Goal: Transaction & Acquisition: Purchase product/service

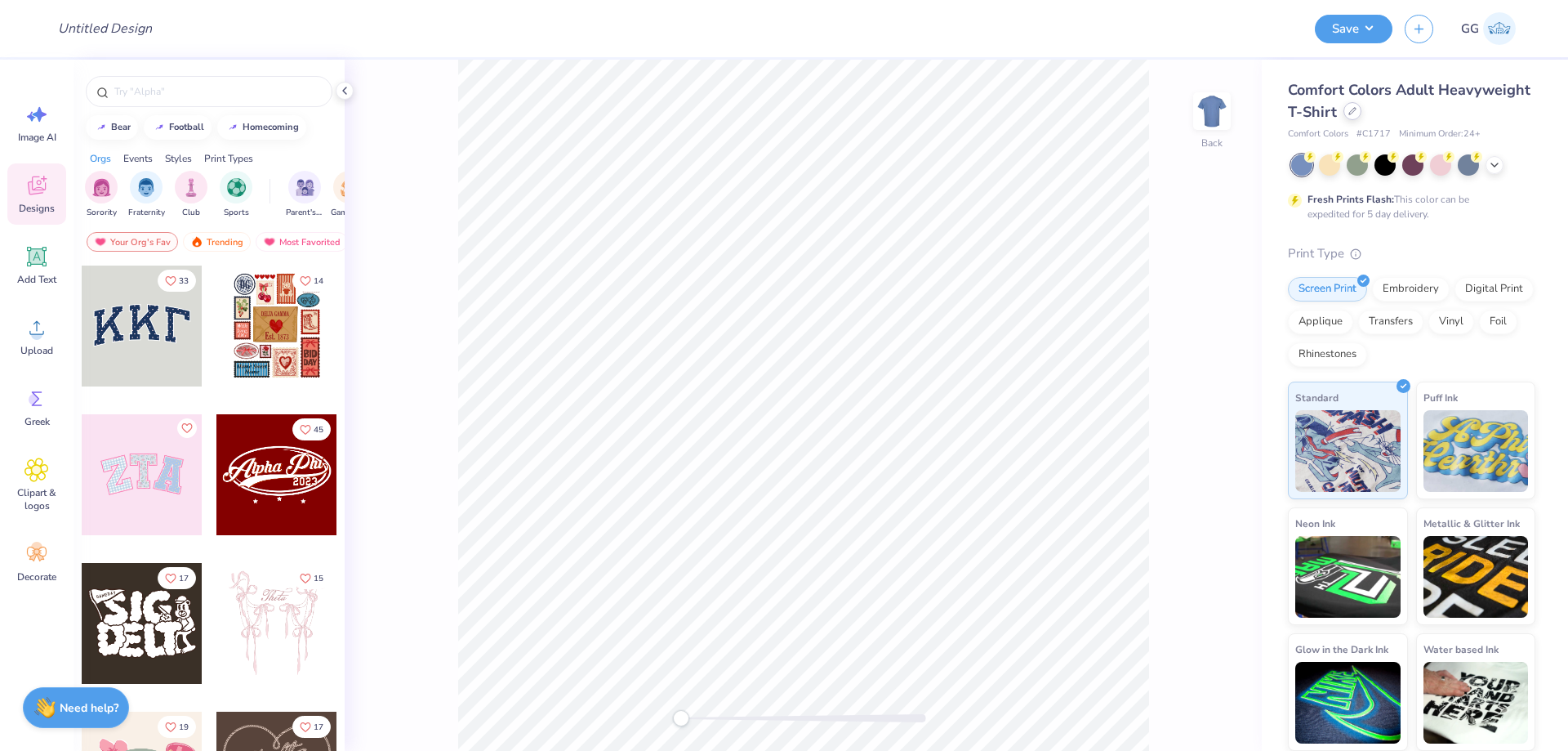
click at [1356, 112] on div at bounding box center [1352, 111] width 18 height 18
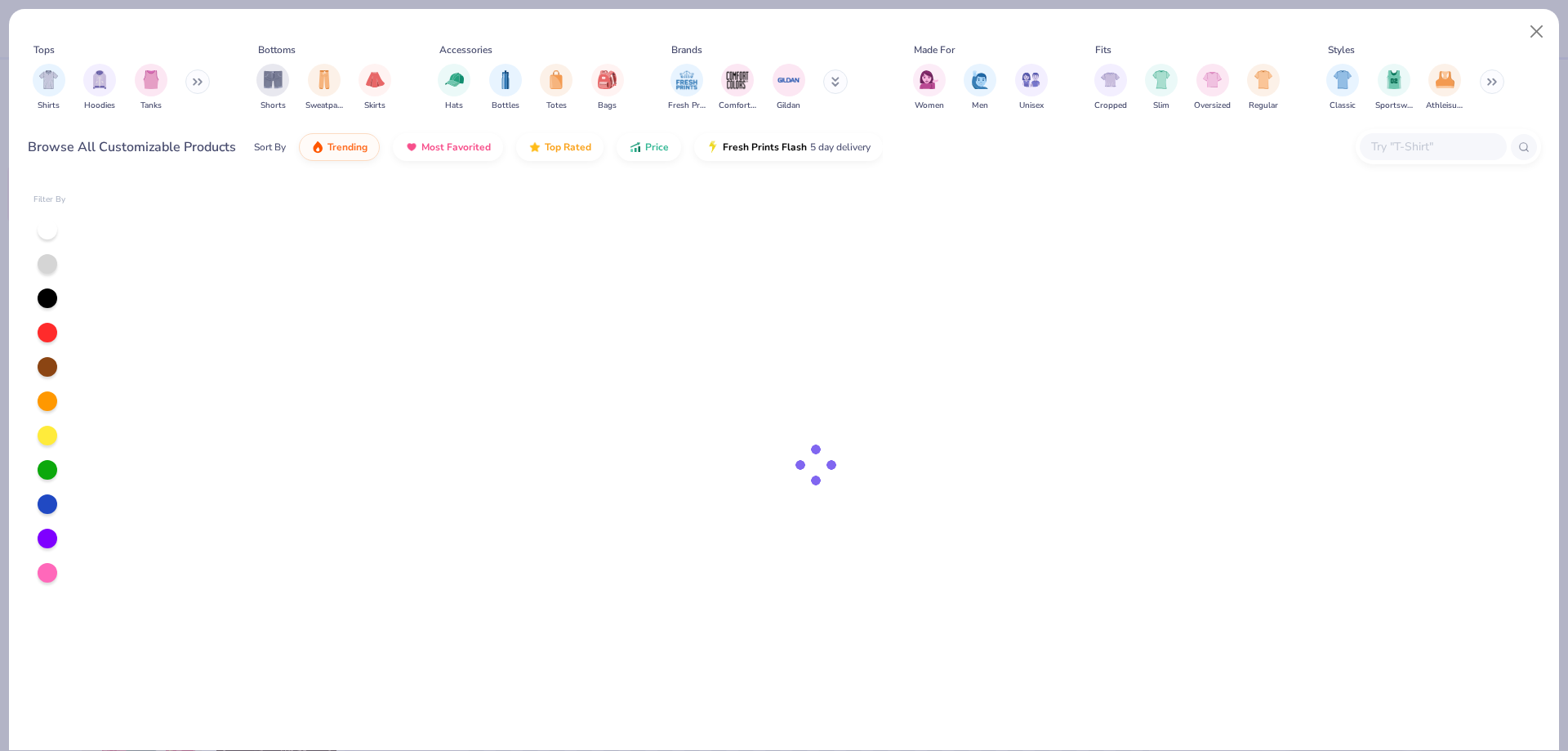
click at [1445, 143] on input "text" at bounding box center [1432, 146] width 126 height 19
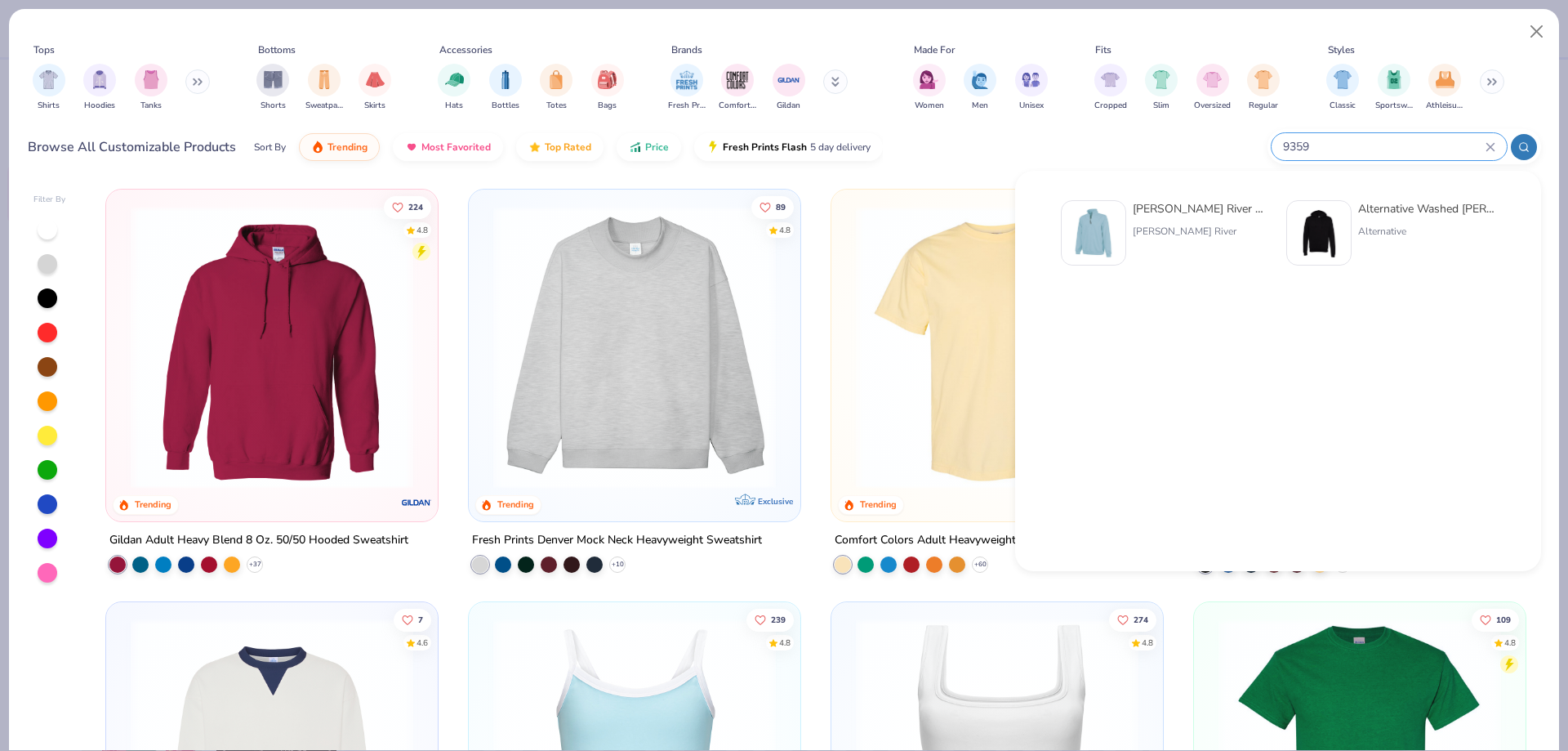
type input "9359"
click at [1205, 206] on div "[PERSON_NAME] River Adult Crosswind Quarter Zip Sweatshirt" at bounding box center [1200, 208] width 137 height 17
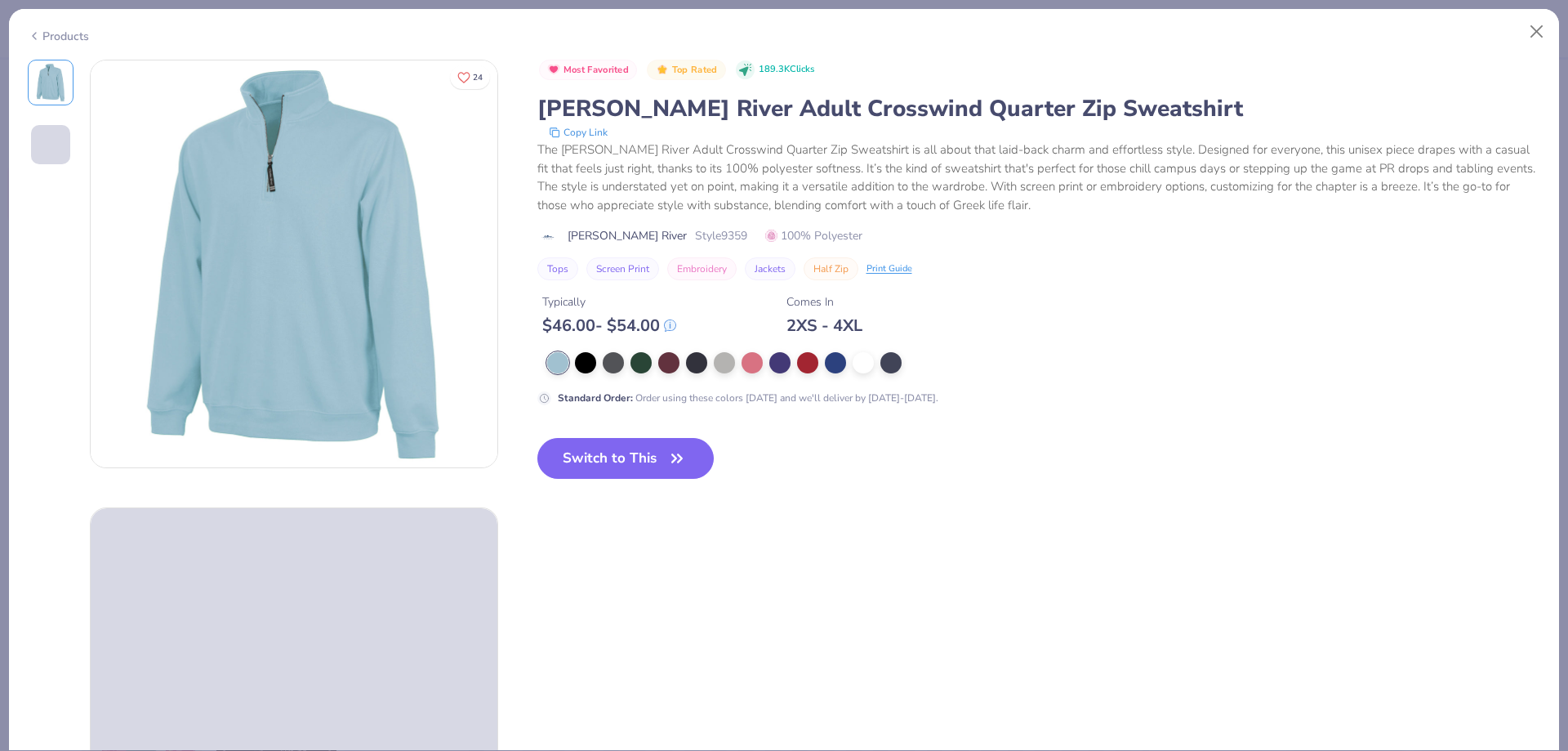
click at [650, 451] on button "Switch to This" at bounding box center [626, 458] width 177 height 41
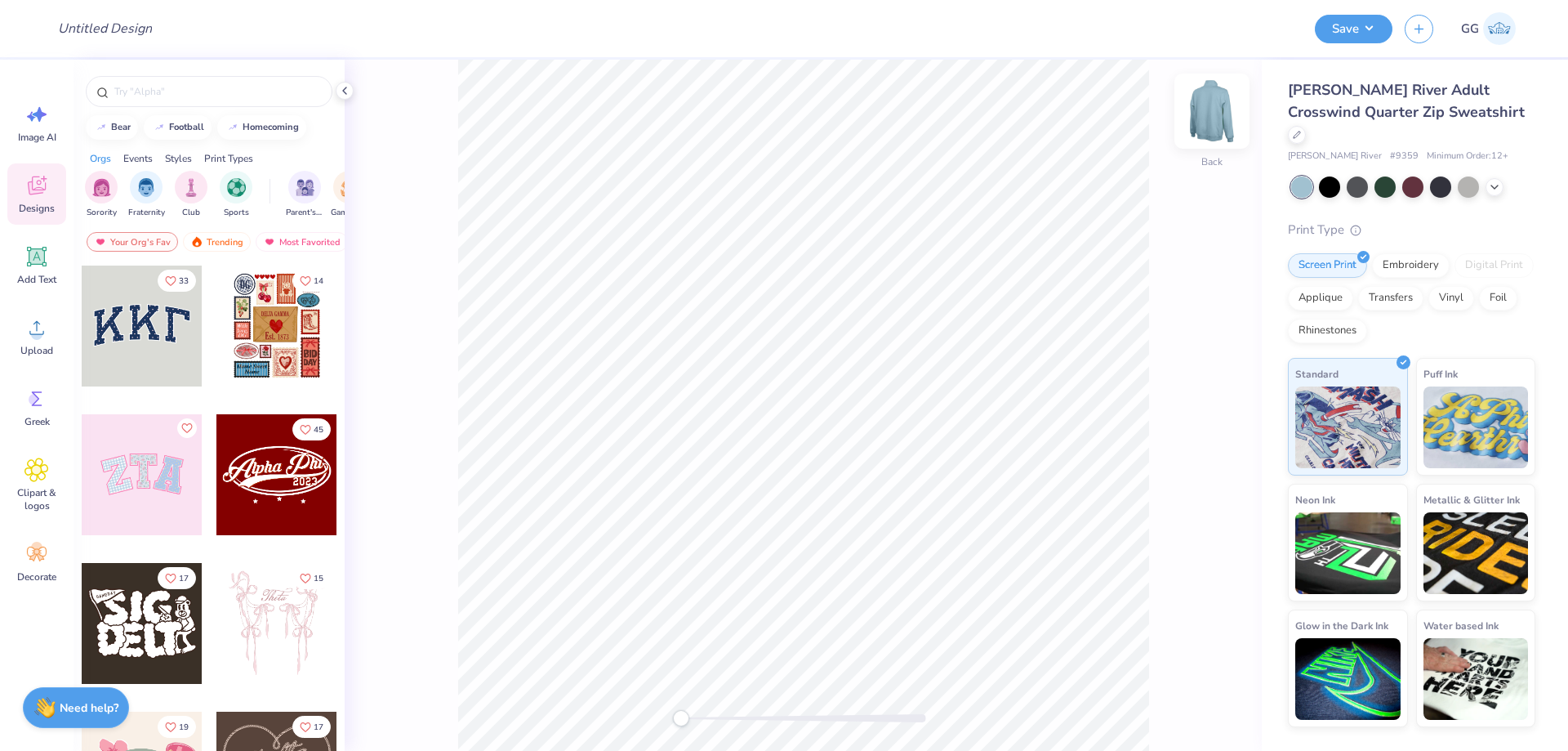
click at [1212, 124] on img at bounding box center [1212, 112] width 66 height 66
click at [1225, 143] on img at bounding box center [1212, 112] width 66 height 66
click at [1328, 175] on div at bounding box center [1329, 185] width 21 height 21
click at [1496, 179] on icon at bounding box center [1494, 185] width 13 height 13
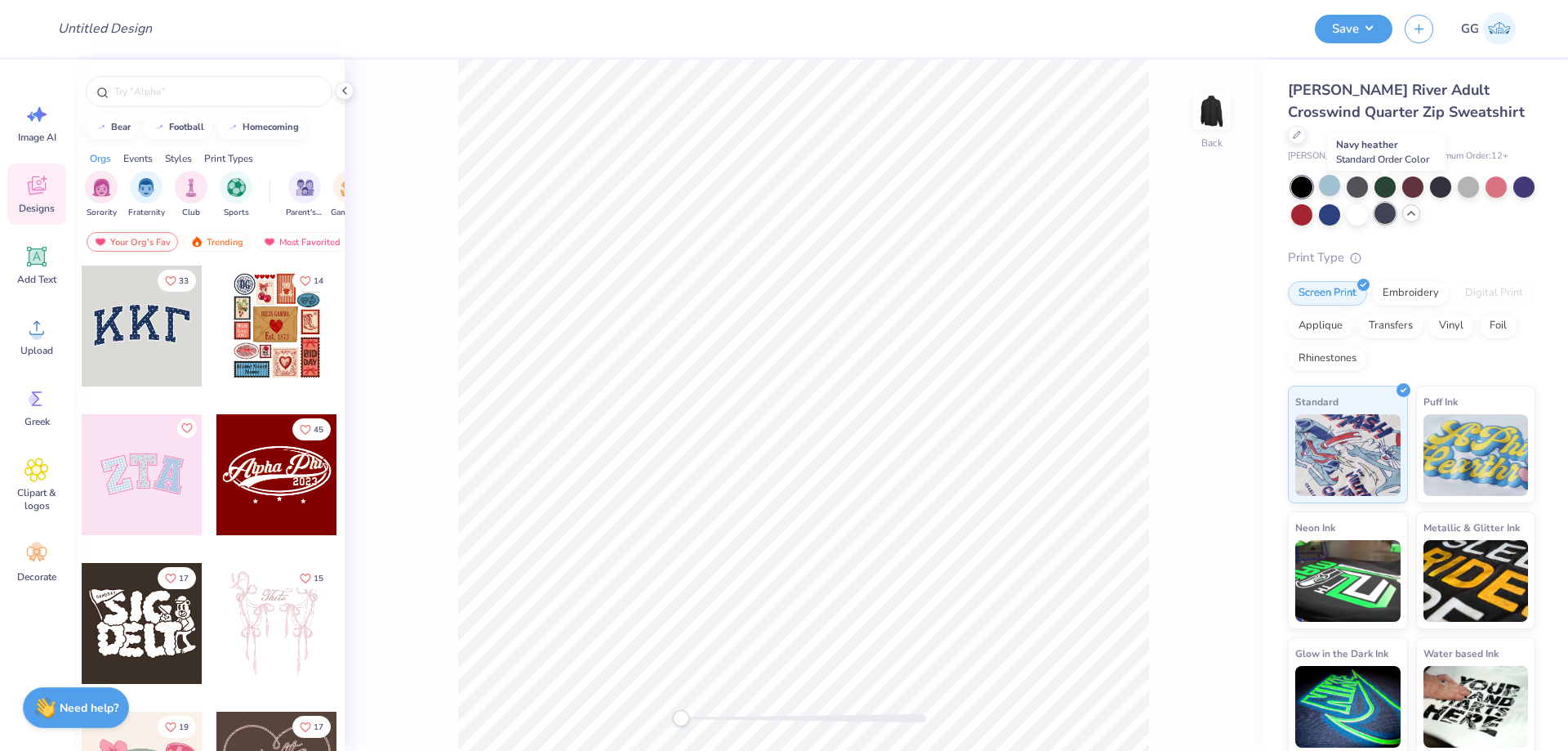
click at [1384, 203] on div at bounding box center [1385, 213] width 21 height 21
click at [1331, 203] on div at bounding box center [1329, 213] width 21 height 21
click at [1209, 112] on img at bounding box center [1212, 112] width 66 height 66
click at [1387, 203] on div at bounding box center [1385, 213] width 21 height 21
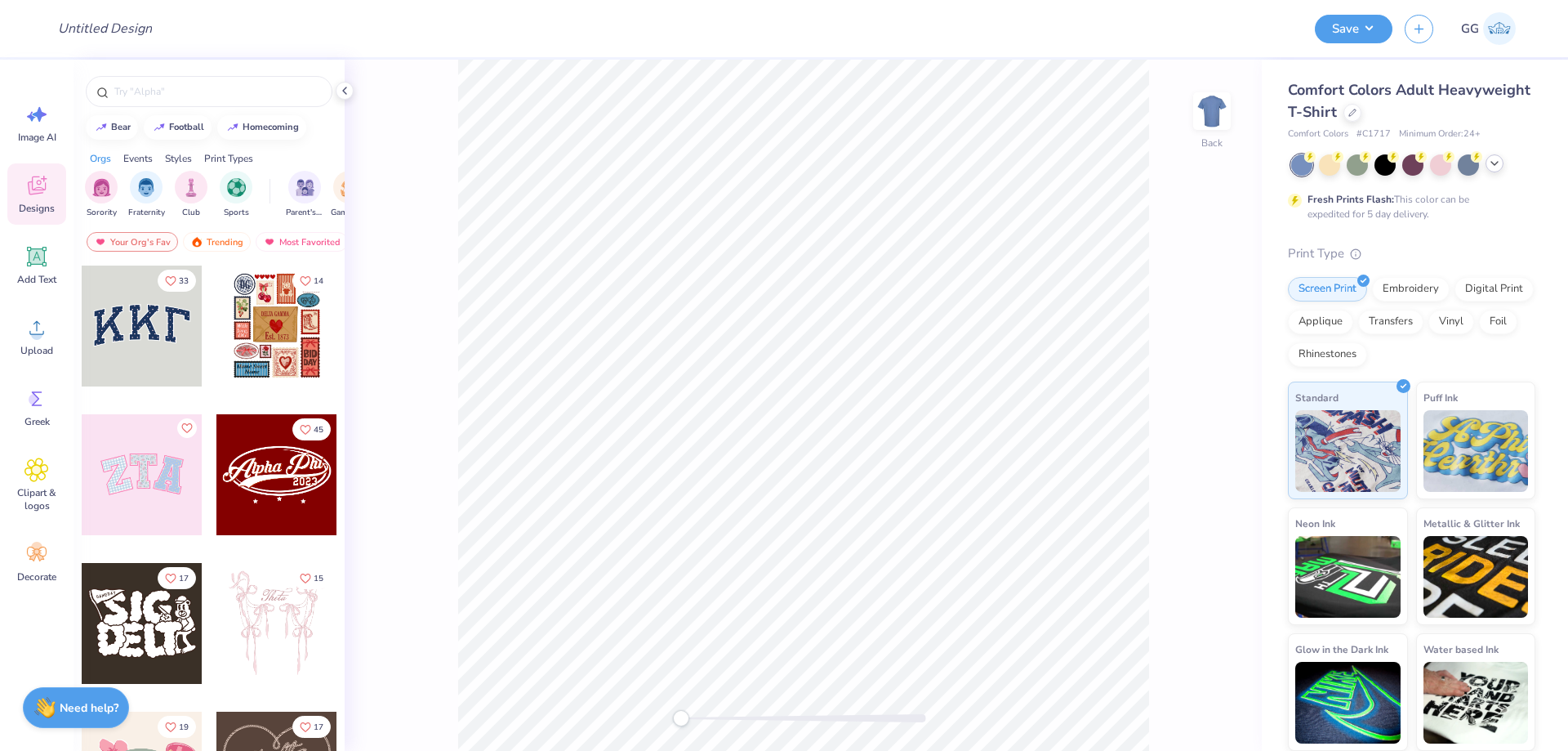
click at [1493, 166] on icon at bounding box center [1494, 163] width 13 height 13
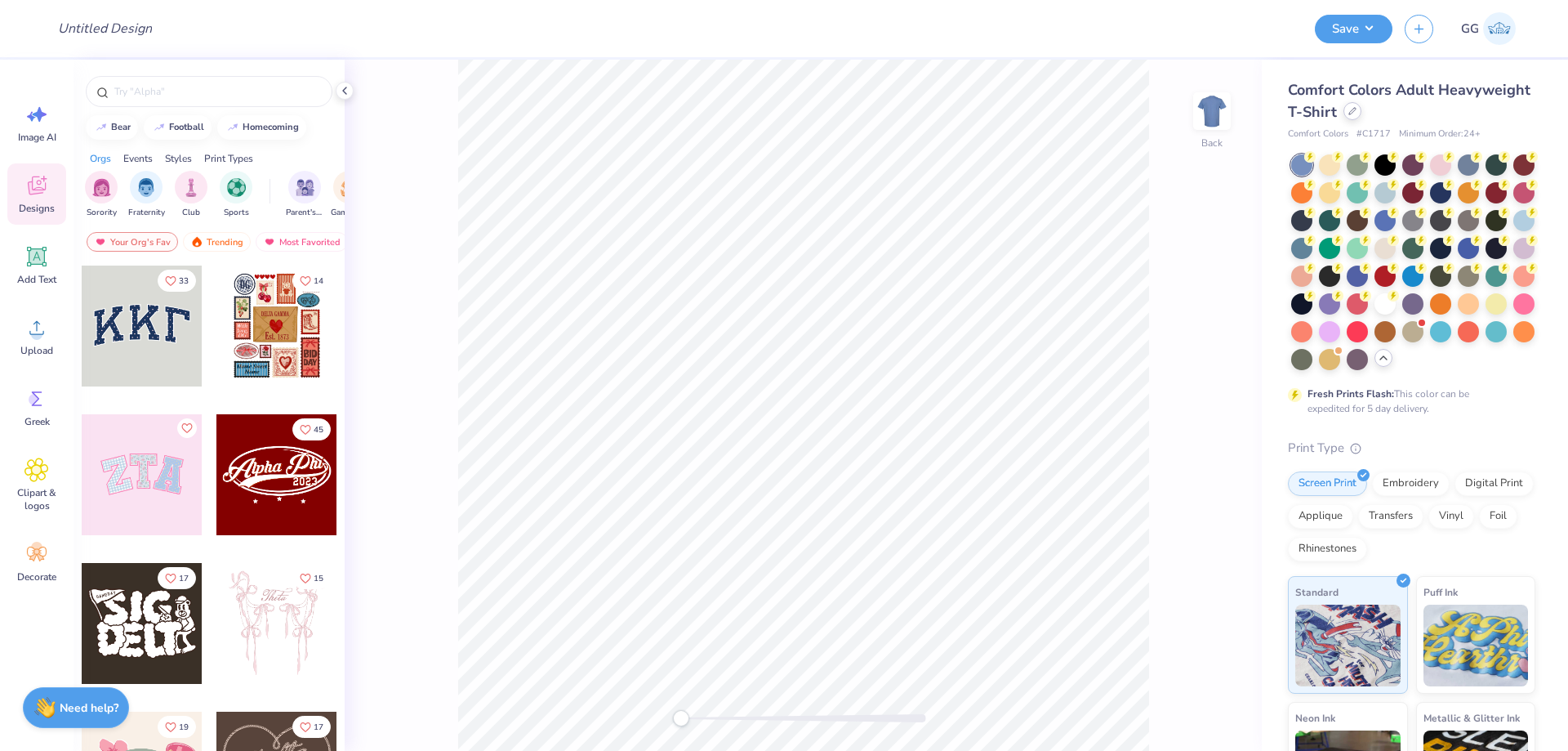
click at [1361, 110] on div at bounding box center [1352, 111] width 18 height 18
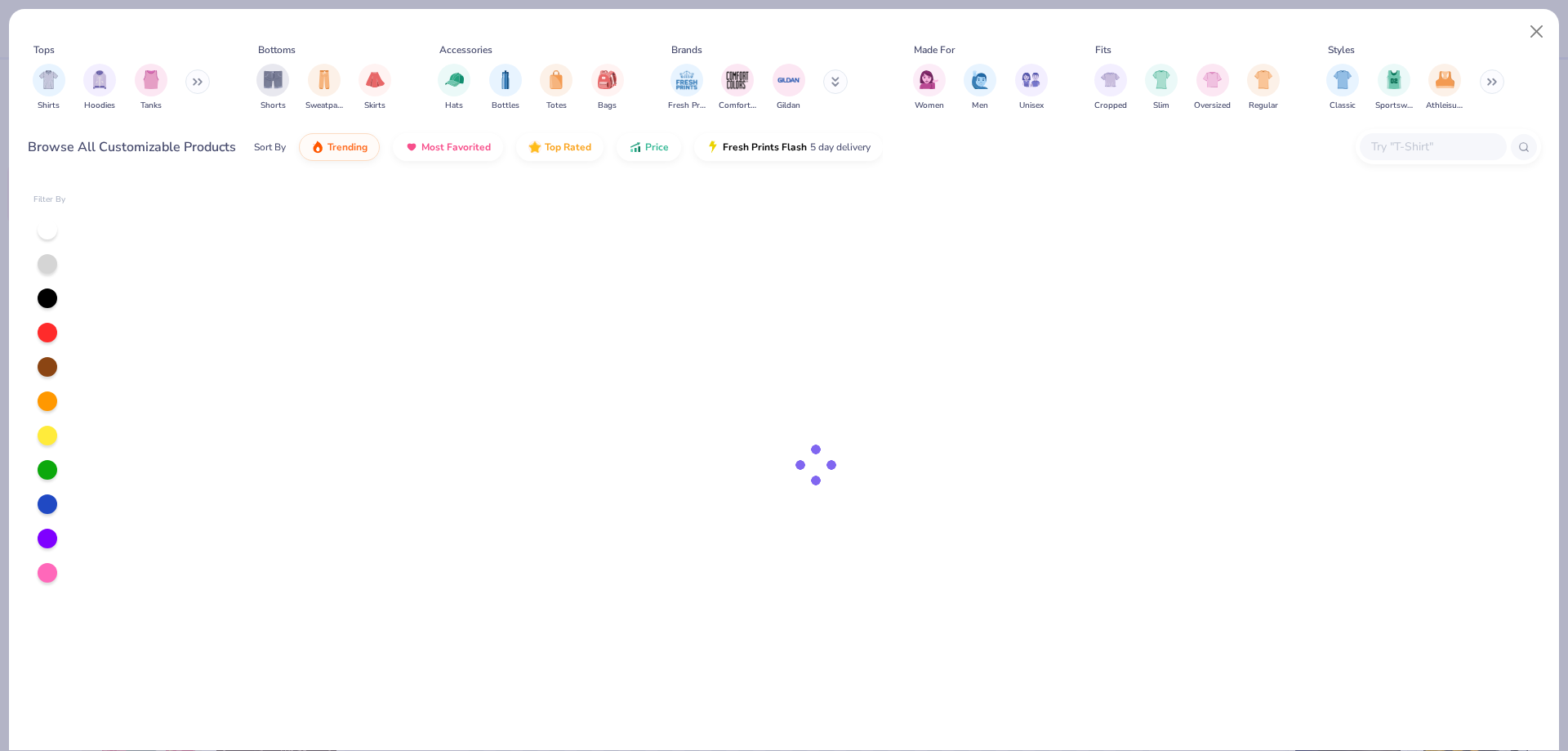
click at [1417, 148] on input "text" at bounding box center [1432, 146] width 126 height 19
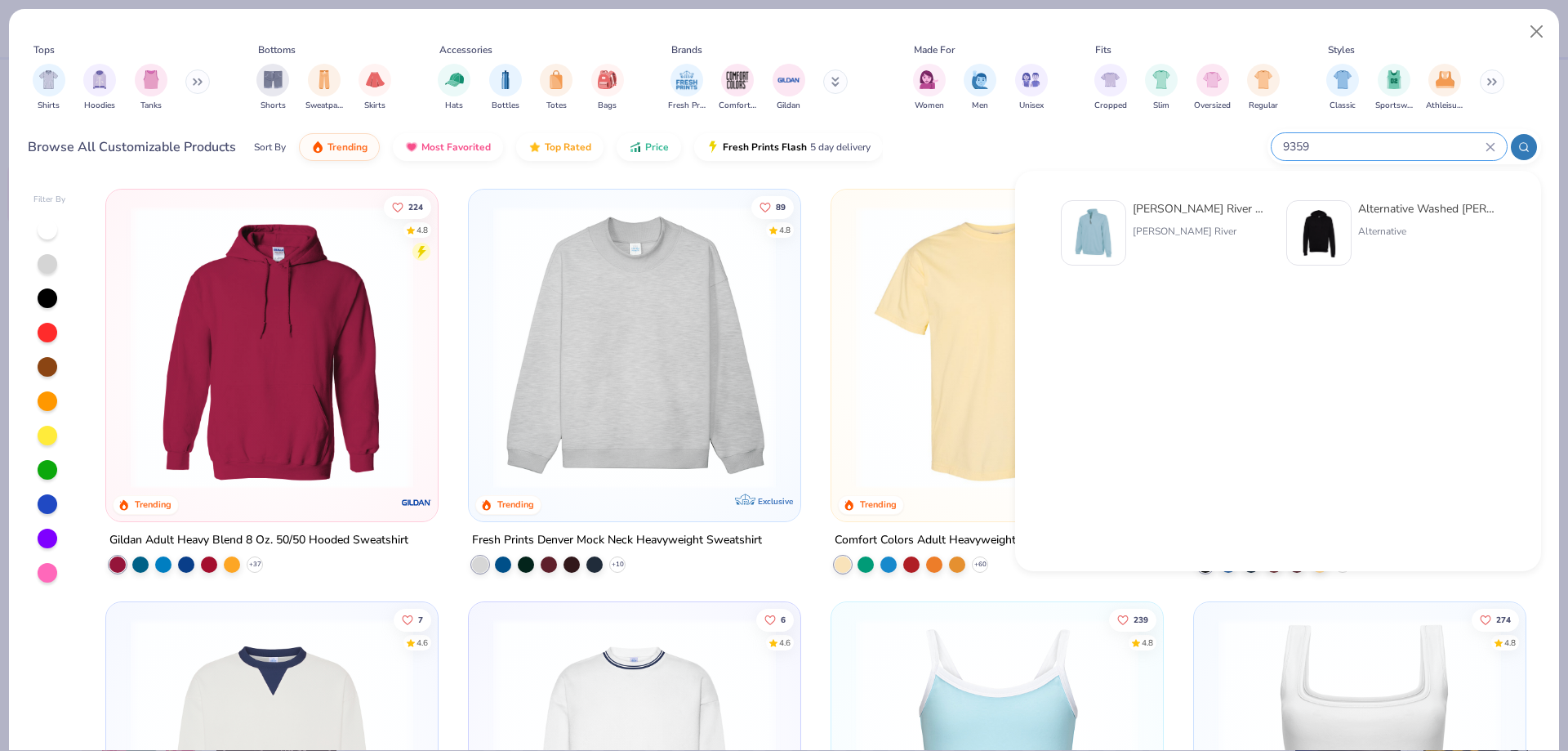
type input "9359"
click at [1203, 220] on div "[PERSON_NAME] River Adult Crosswind Quarter Zip Sweatshirt [PERSON_NAME] River" at bounding box center [1200, 233] width 137 height 66
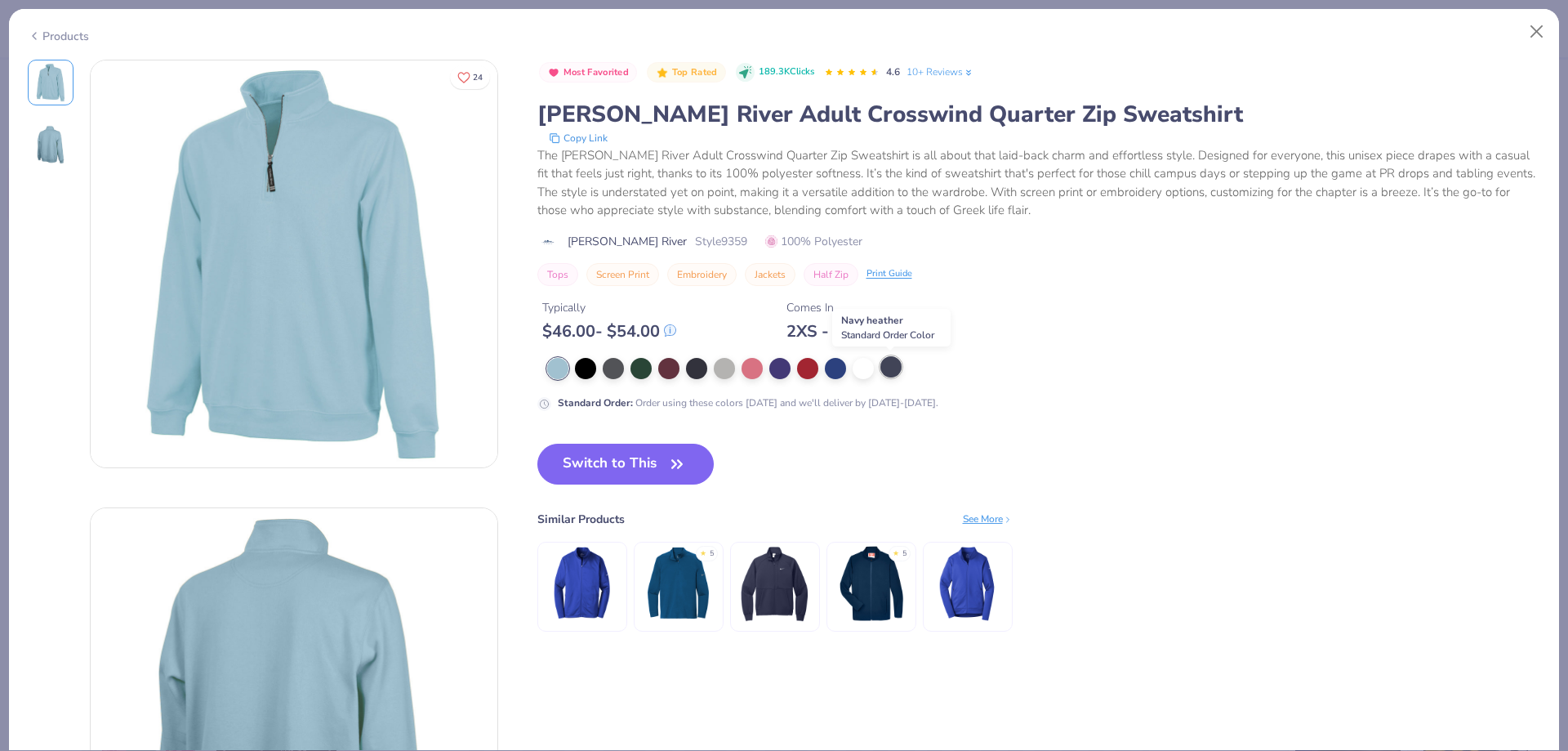
click at [889, 368] on div at bounding box center [891, 367] width 21 height 21
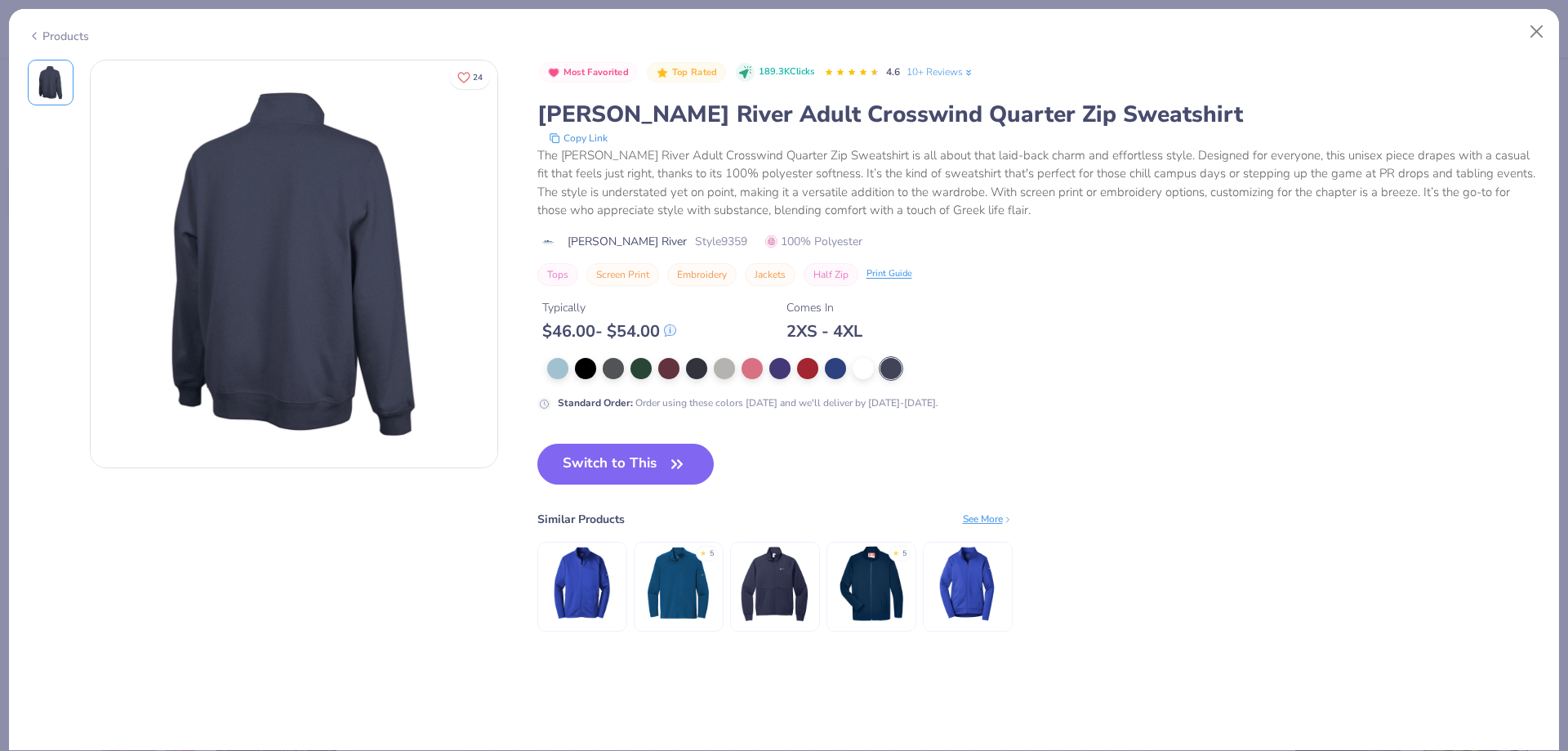
click at [367, 301] on img at bounding box center [294, 264] width 407 height 407
click at [894, 365] on div at bounding box center [891, 369] width 21 height 21
click at [599, 443] on button "Switch to This" at bounding box center [626, 464] width 177 height 41
click at [650, 455] on button "Switch to This" at bounding box center [626, 464] width 177 height 41
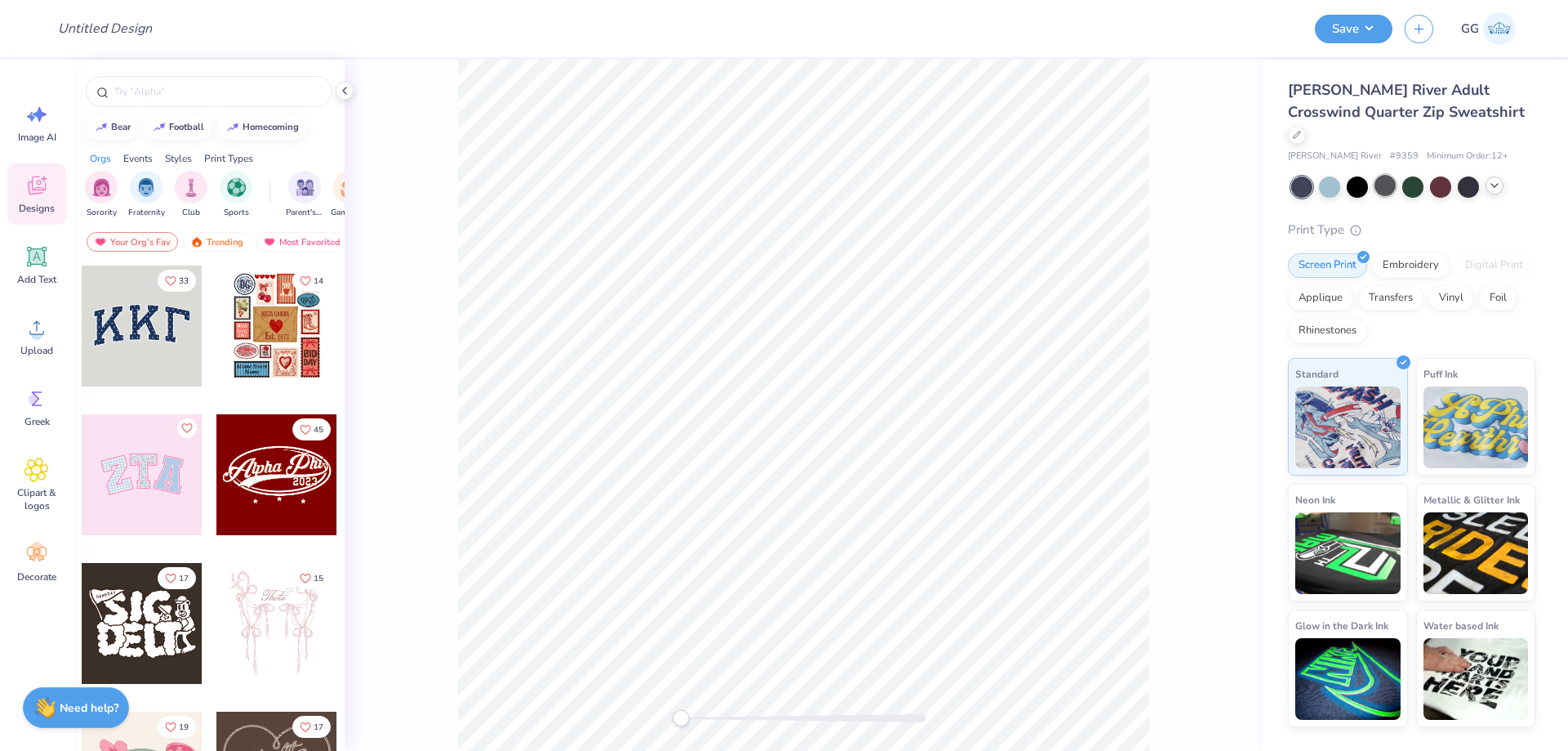
click at [1387, 175] on div at bounding box center [1385, 185] width 21 height 21
click at [1488, 179] on icon at bounding box center [1494, 185] width 13 height 13
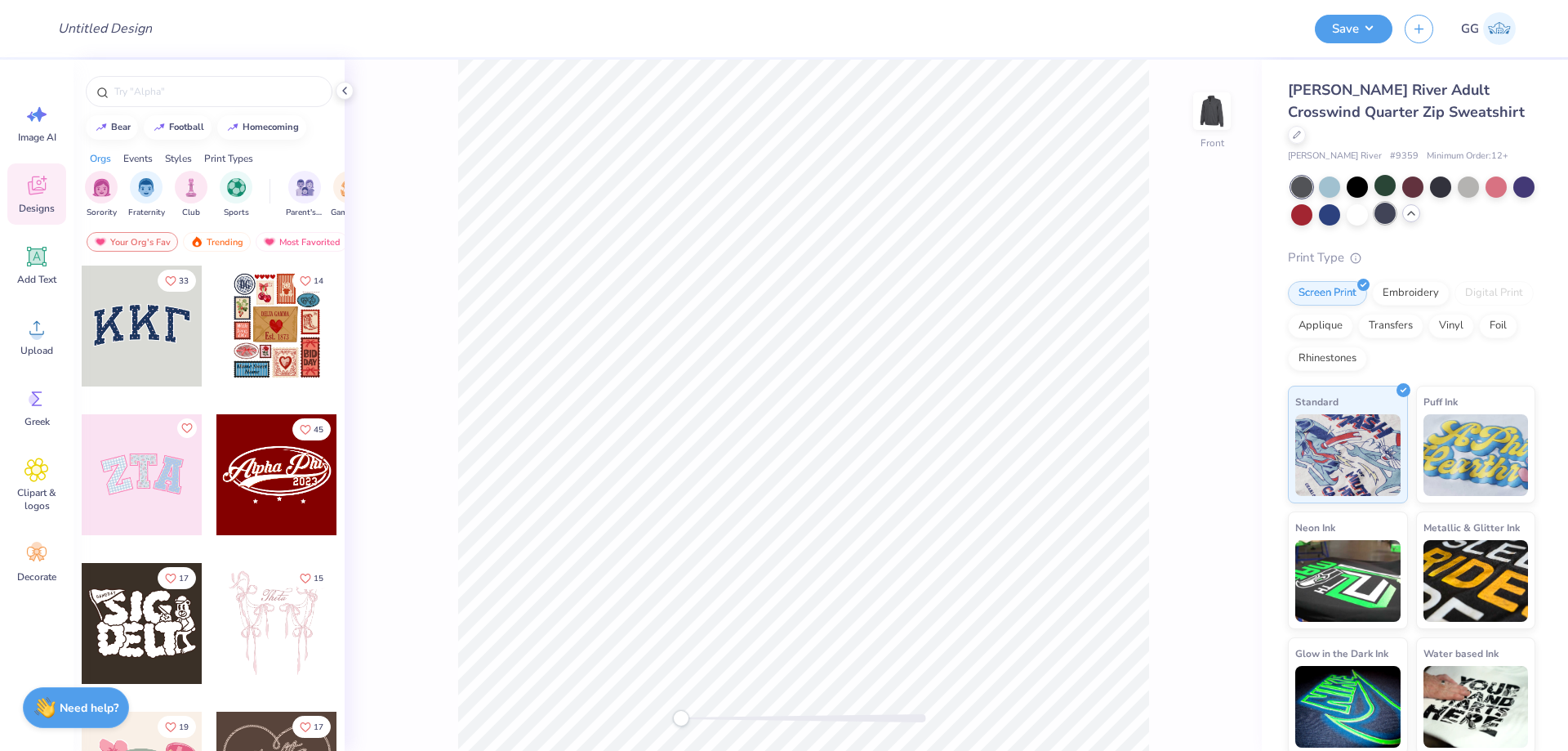
click at [1381, 203] on div at bounding box center [1385, 213] width 21 height 21
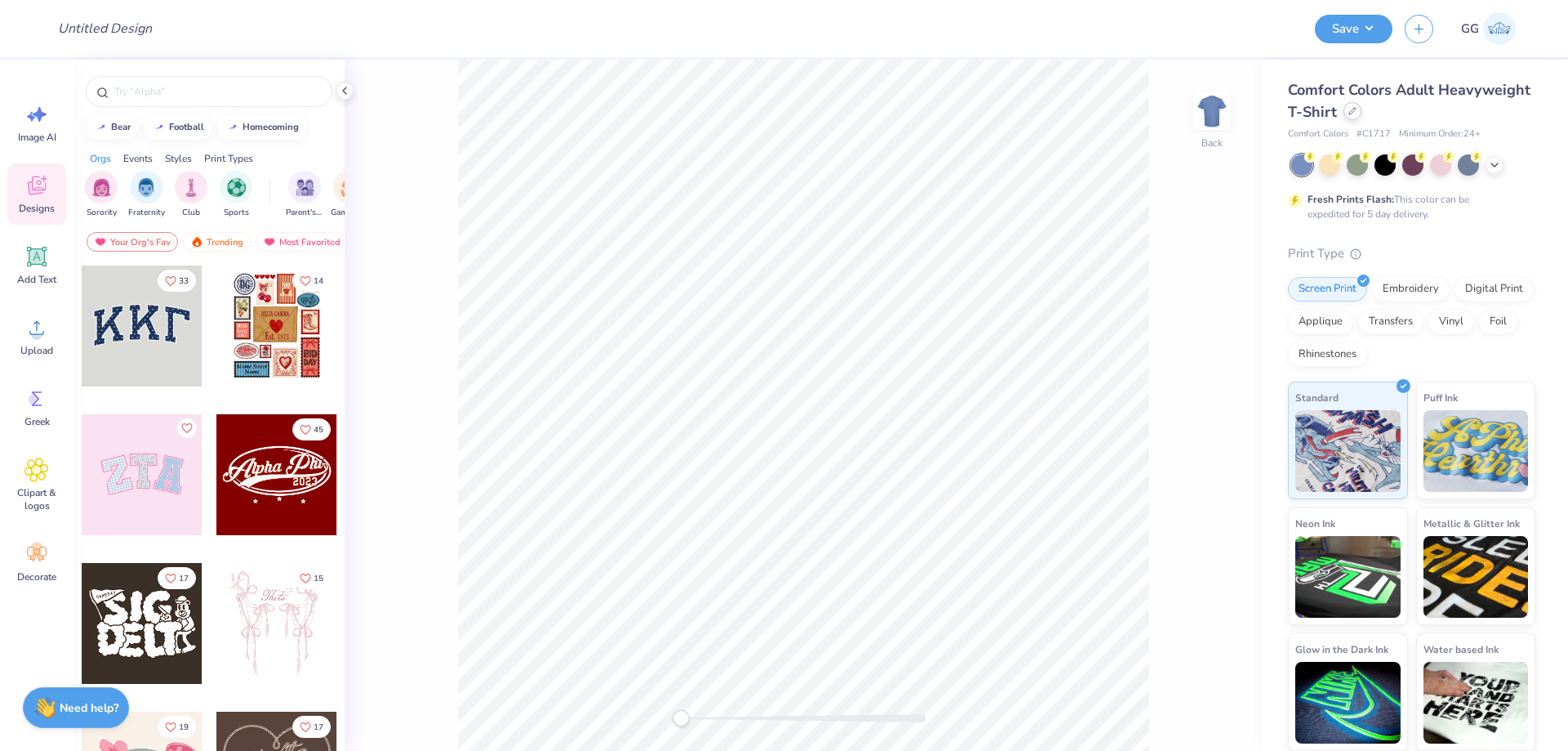
click at [1352, 106] on div at bounding box center [1352, 111] width 18 height 18
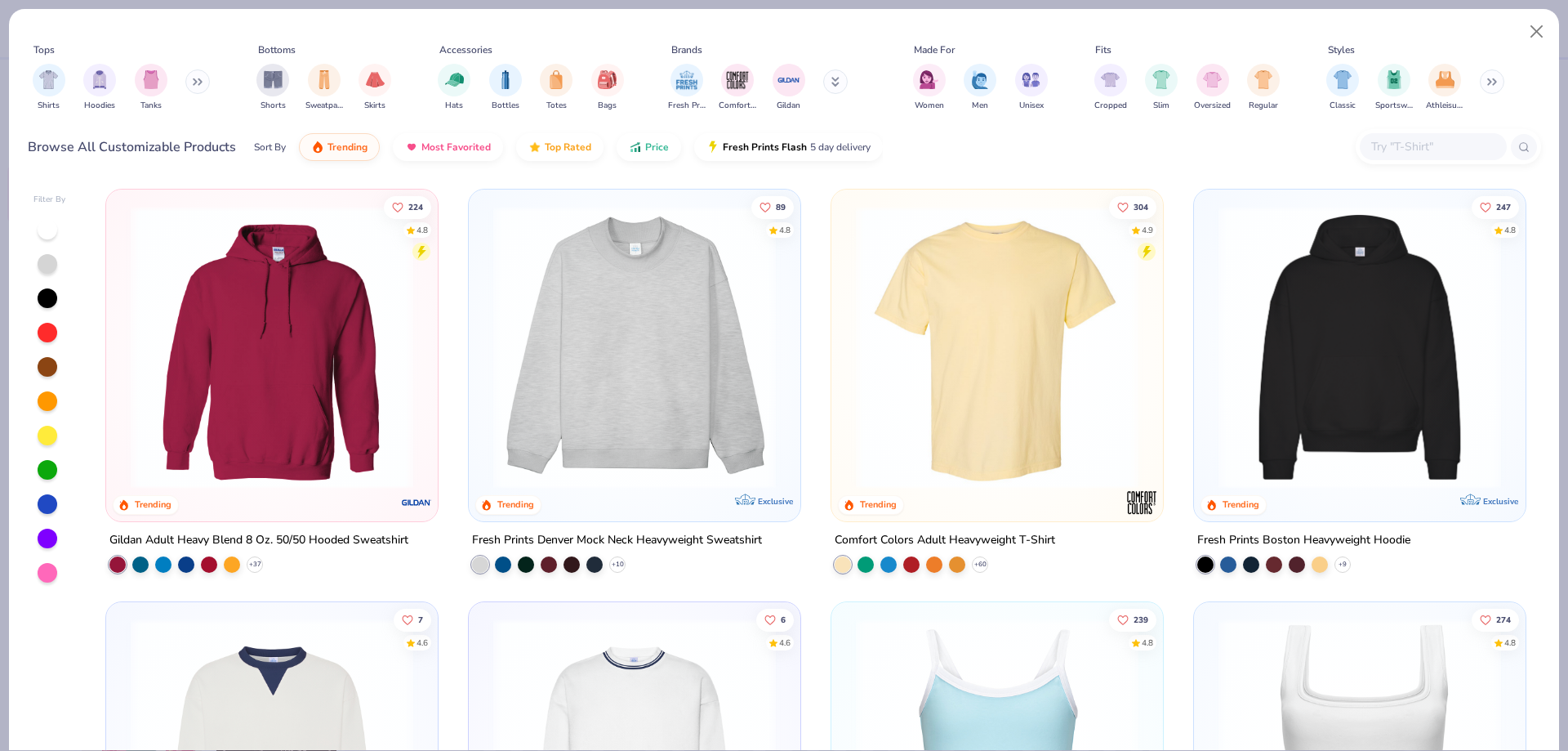
click at [1404, 155] on input "text" at bounding box center [1432, 146] width 126 height 19
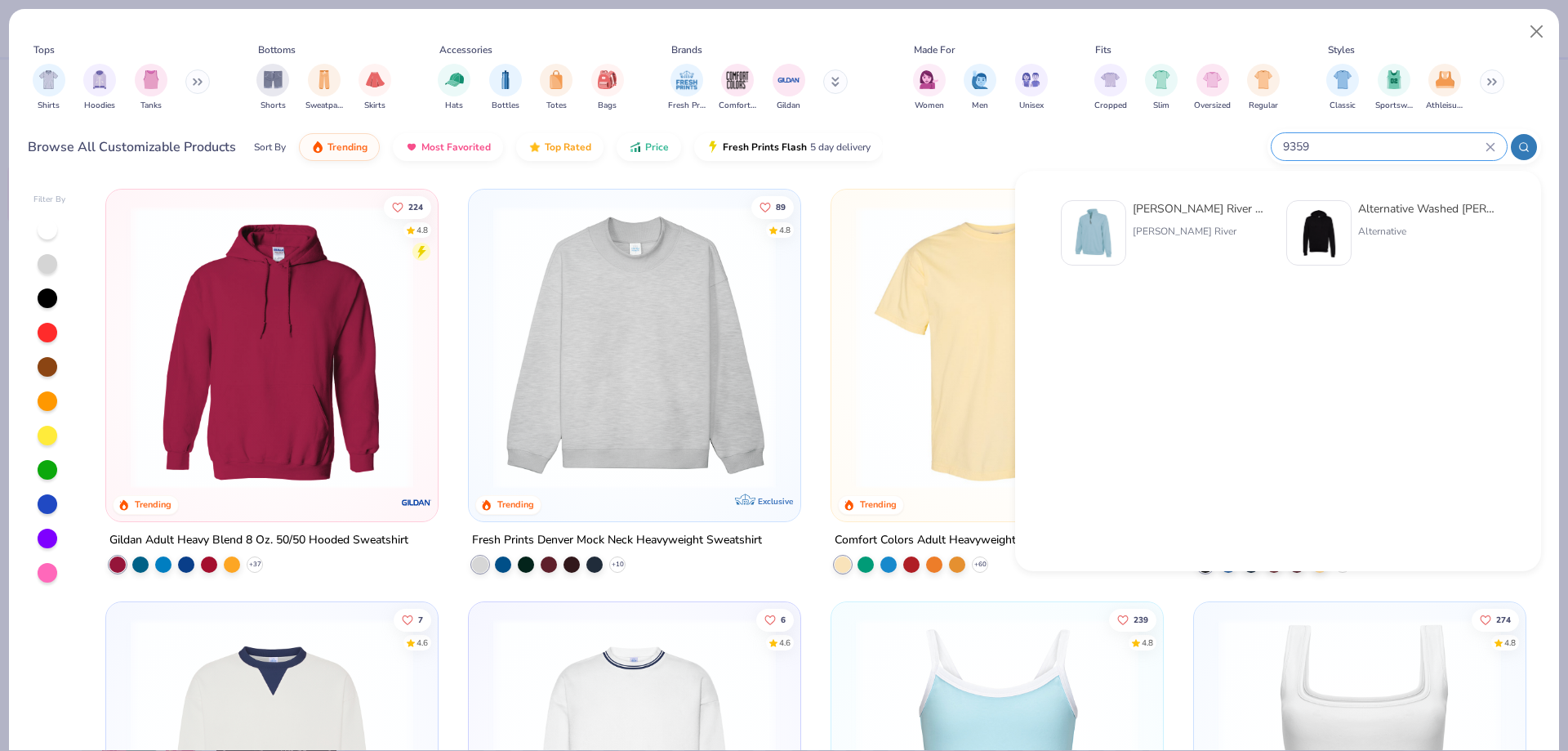
type input "9359"
click at [1221, 207] on div "[PERSON_NAME] River Adult Crosswind Quarter Zip Sweatshirt" at bounding box center [1200, 208] width 137 height 17
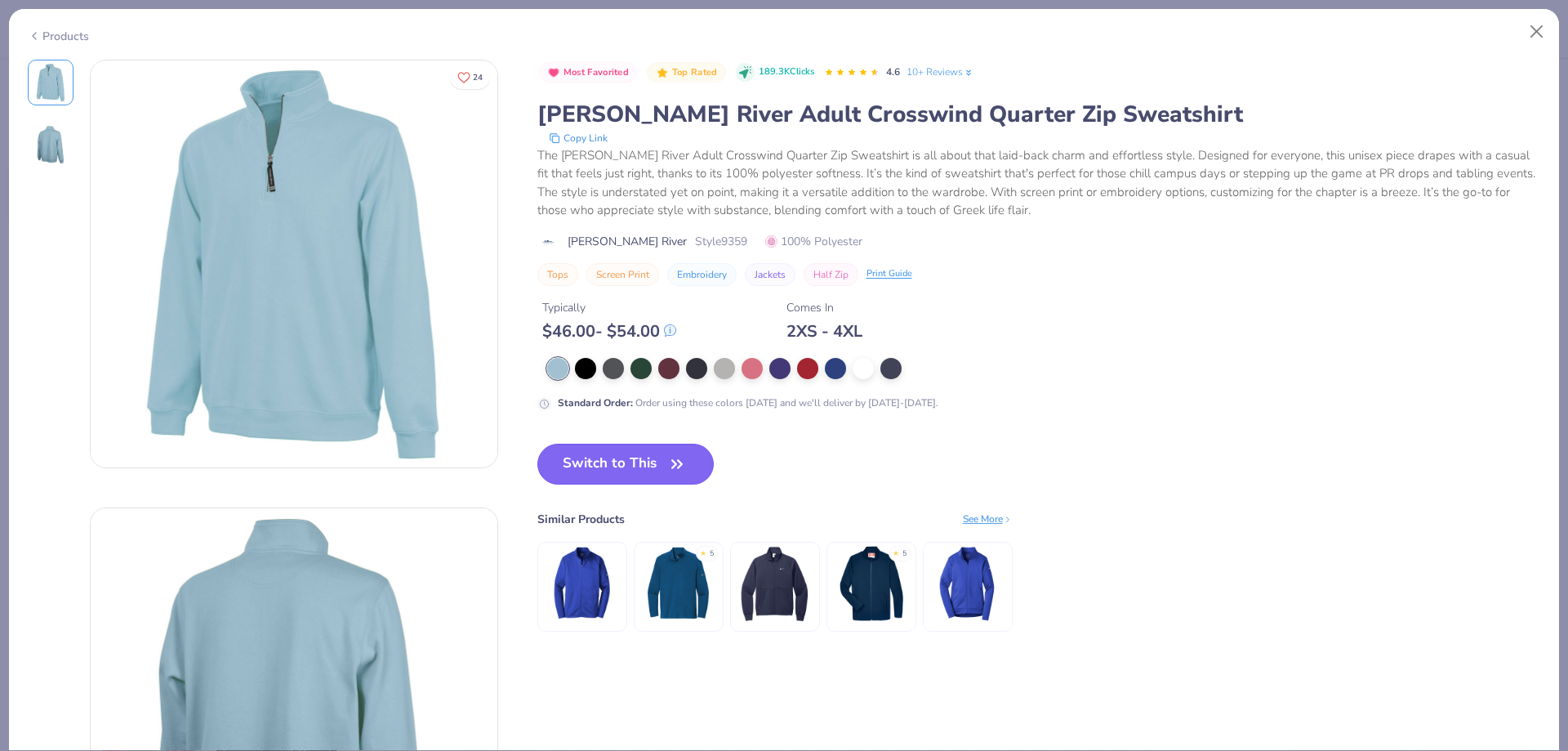
click at [658, 472] on button "Switch to This" at bounding box center [626, 464] width 177 height 41
click at [636, 477] on button "Switch to This" at bounding box center [626, 464] width 177 height 41
click at [635, 473] on button "Switch to This" at bounding box center [626, 464] width 177 height 41
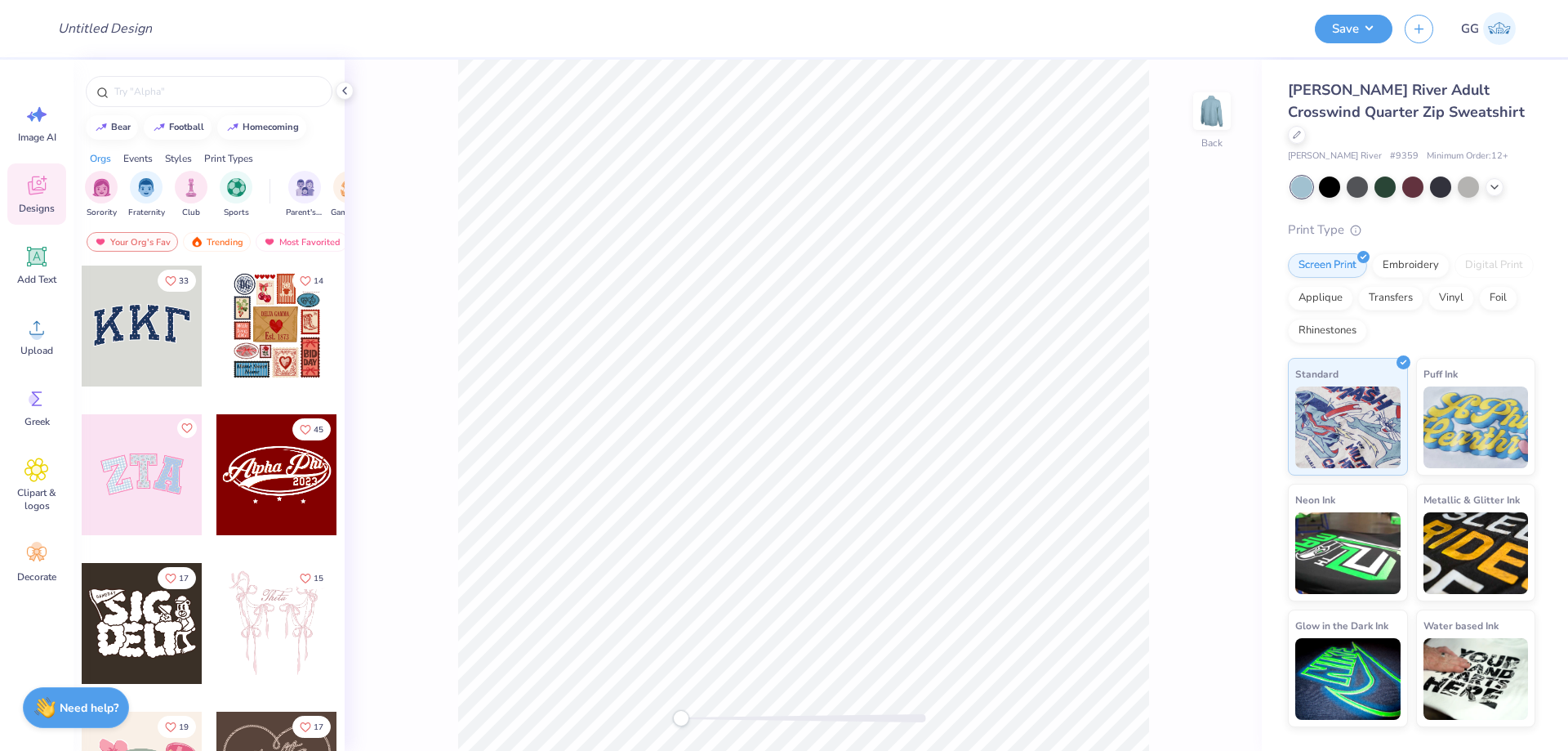
click at [1493, 181] on icon at bounding box center [1494, 187] width 13 height 13
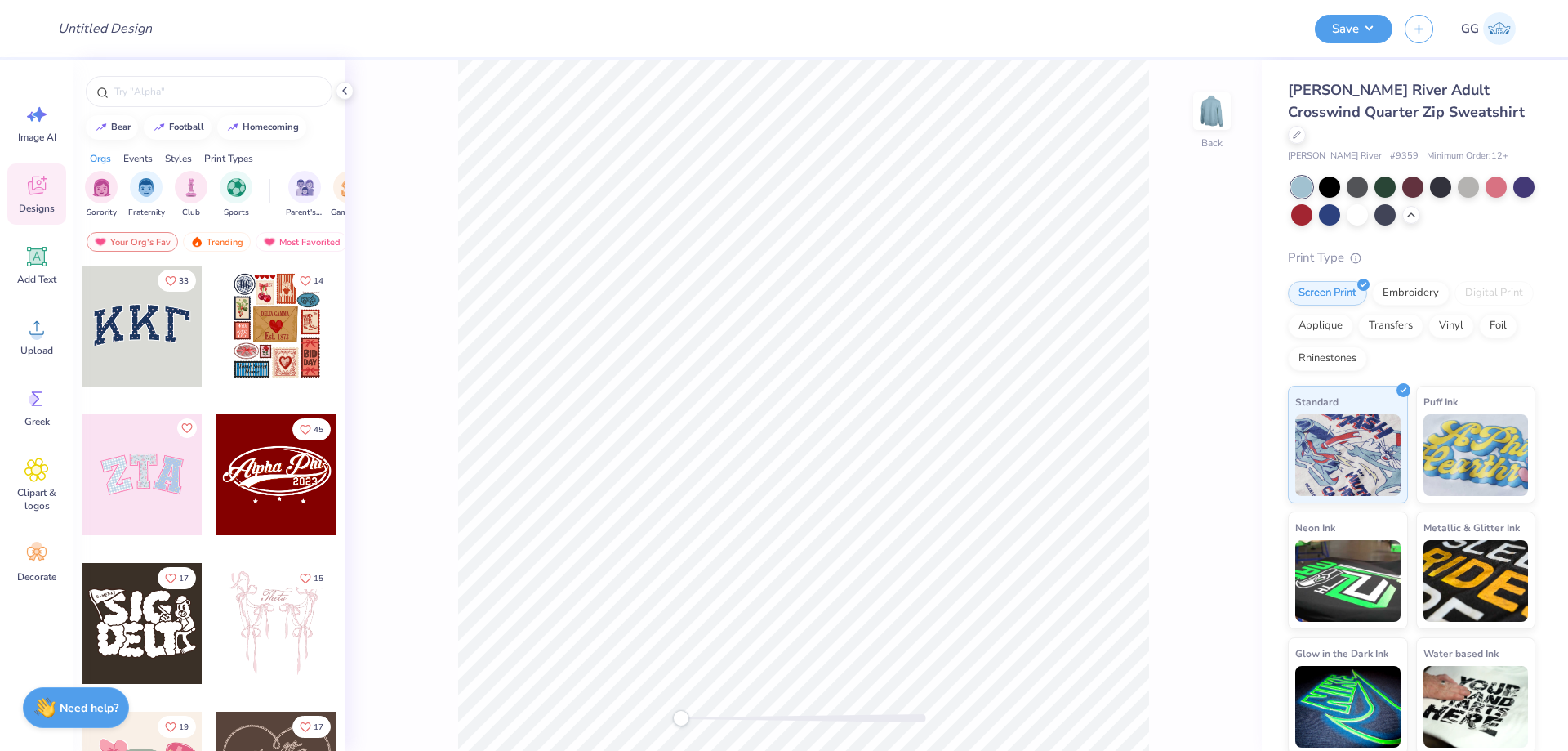
click at [1385, 204] on div at bounding box center [1385, 215] width 21 height 21
